Goal: Task Accomplishment & Management: Manage account settings

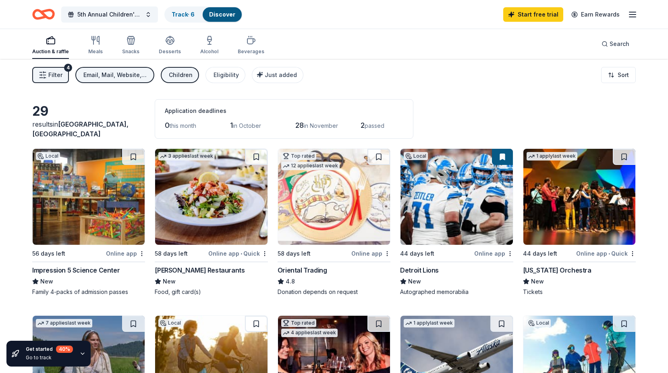
click at [633, 15] on line "button" at bounding box center [633, 15] width 6 height 0
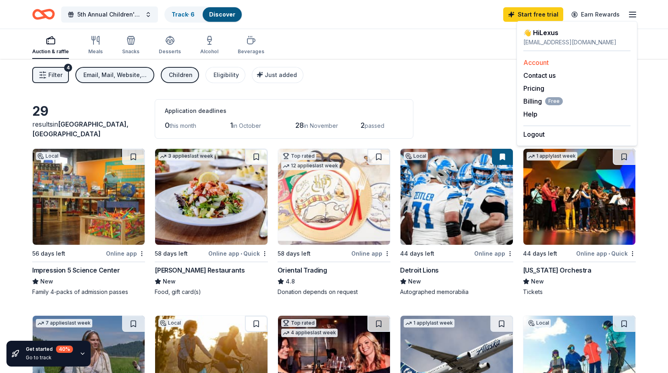
click at [569, 58] on div "Account" at bounding box center [577, 63] width 107 height 10
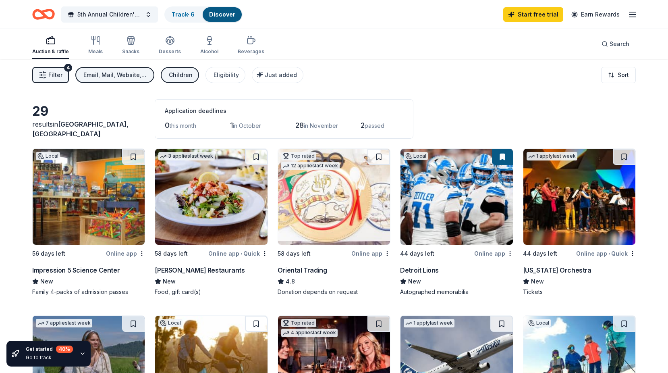
click at [633, 10] on icon "button" at bounding box center [633, 15] width 10 height 10
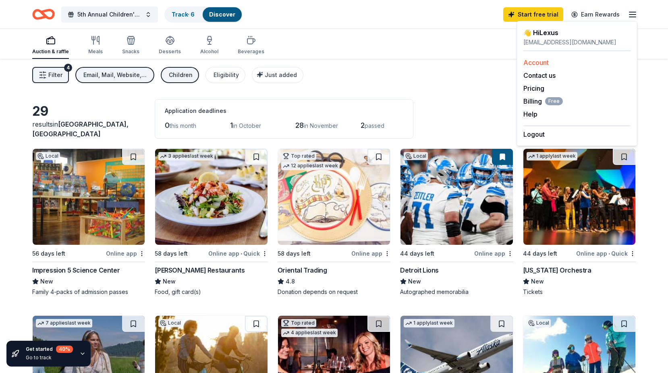
click at [543, 64] on link "Account" at bounding box center [536, 62] width 25 height 8
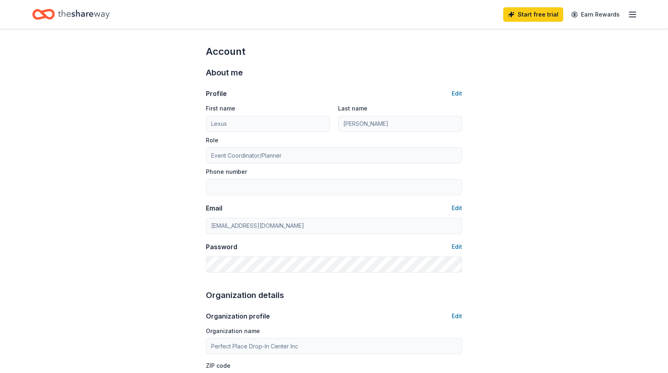
click at [633, 15] on line "button" at bounding box center [633, 15] width 6 height 0
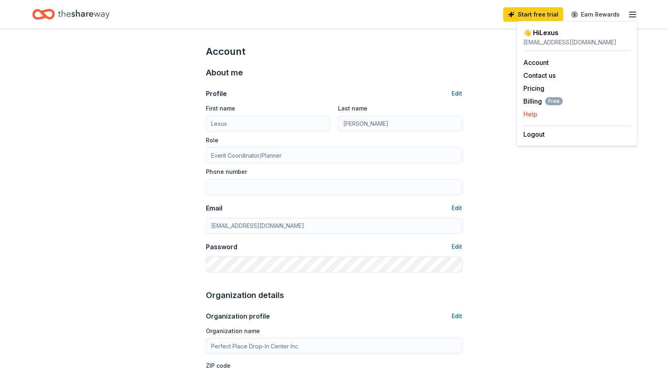
click at [535, 117] on button "Help" at bounding box center [531, 114] width 14 height 10
